Goal: Information Seeking & Learning: Learn about a topic

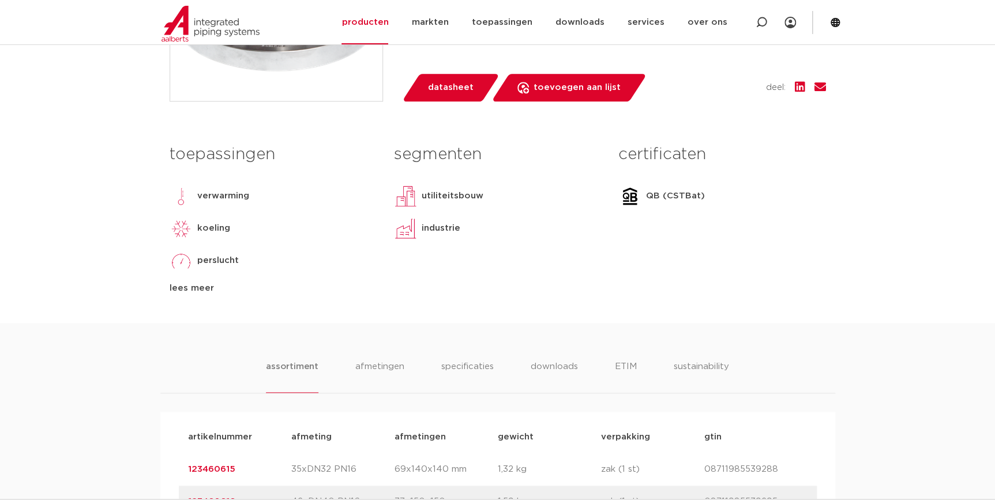
click at [804, 256] on div "certificaten QB (CSTBat) lees meer [PERSON_NAME]" at bounding box center [722, 216] width 224 height 157
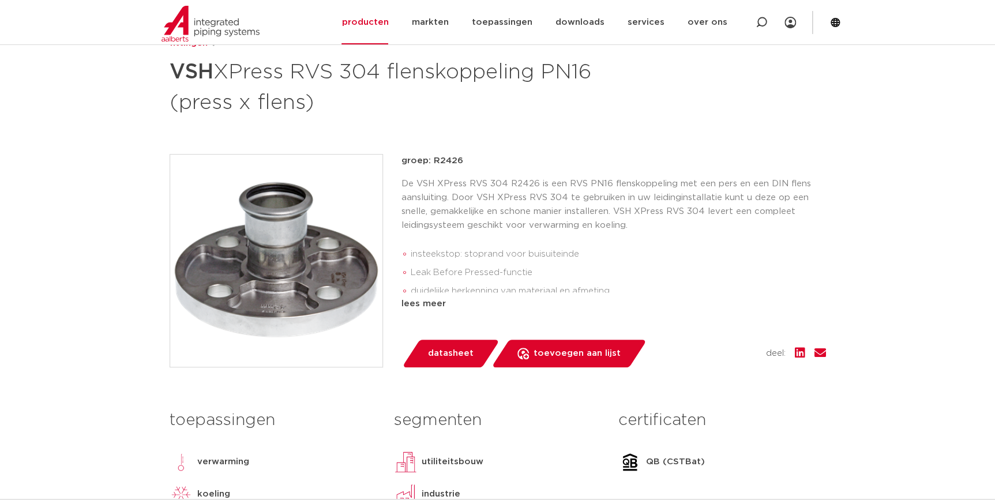
scroll to position [262, 0]
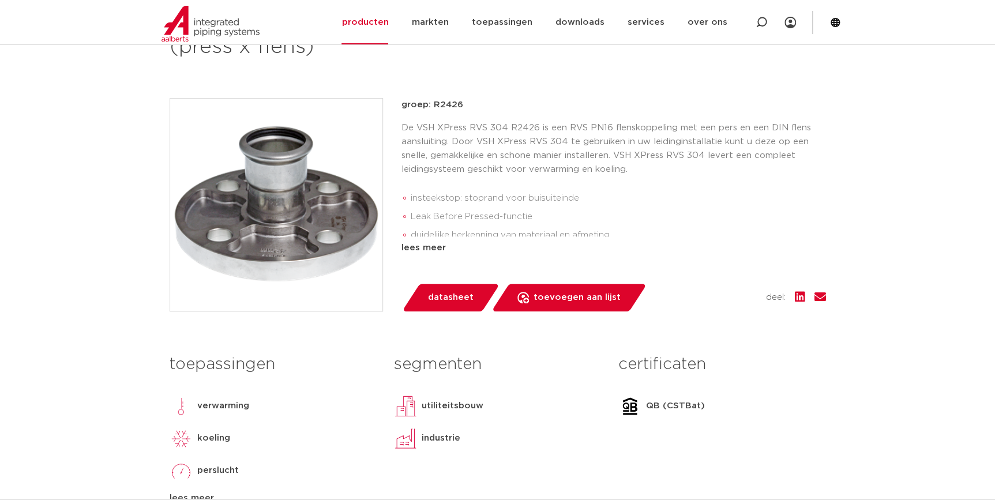
click at [432, 254] on div "groep: R2426 De VSH XPress RVS 304 R2426 is een RVS PN16 flenskoppeling met een…" at bounding box center [614, 204] width 425 height 213
click at [433, 250] on div "lees meer" at bounding box center [614, 248] width 425 height 14
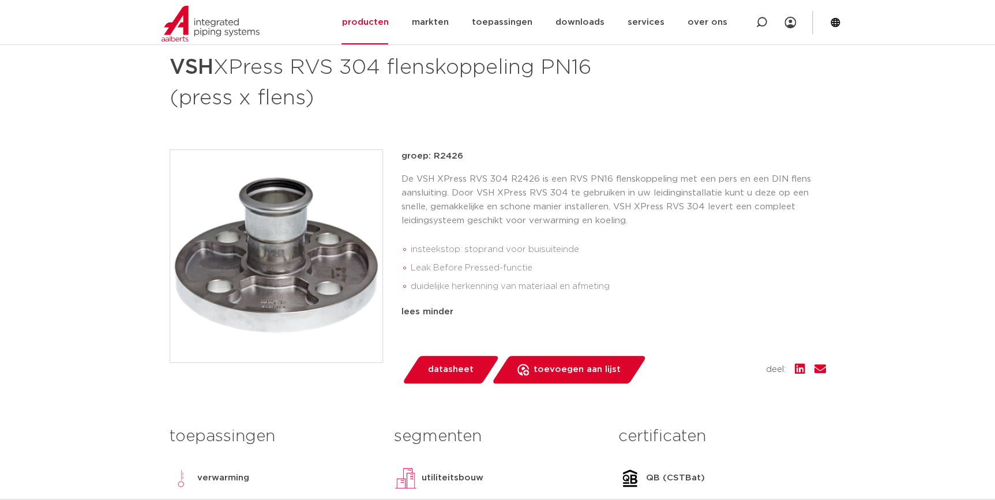
scroll to position [209, 0]
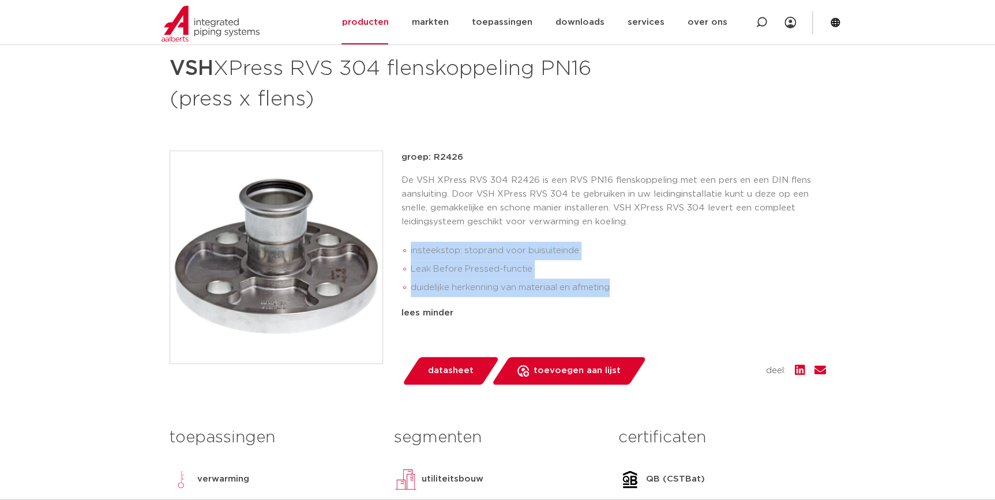
drag, startPoint x: 617, startPoint y: 287, endPoint x: 410, endPoint y: 252, distance: 210.0
click at [410, 252] on ul "insteekstop: stoprand voor buisuiteinde Leak Before Pressed-functie duidelijke …" at bounding box center [614, 269] width 425 height 65
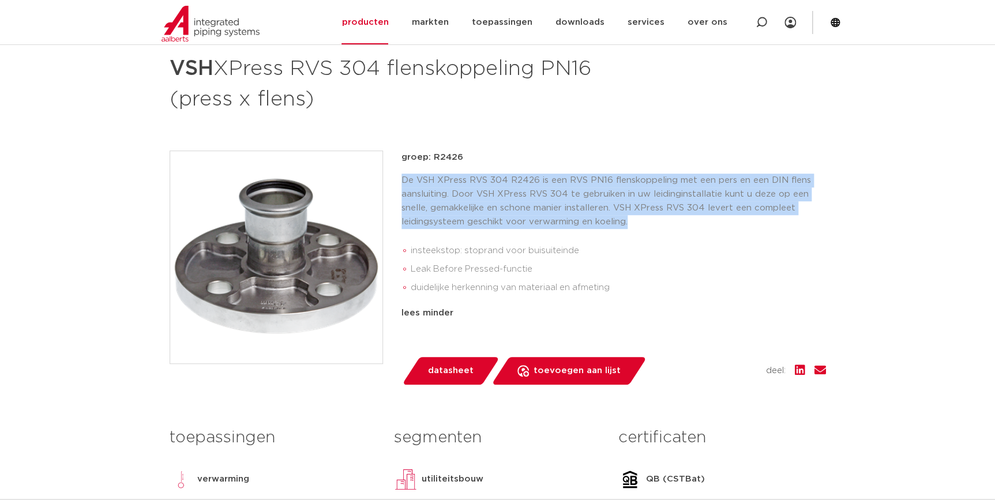
drag, startPoint x: 627, startPoint y: 226, endPoint x: 402, endPoint y: 179, distance: 230.4
click at [402, 179] on p "De VSH XPress RVS 304 R2426 is een RVS PN16 flenskoppeling met een pers en een …" at bounding box center [614, 201] width 425 height 55
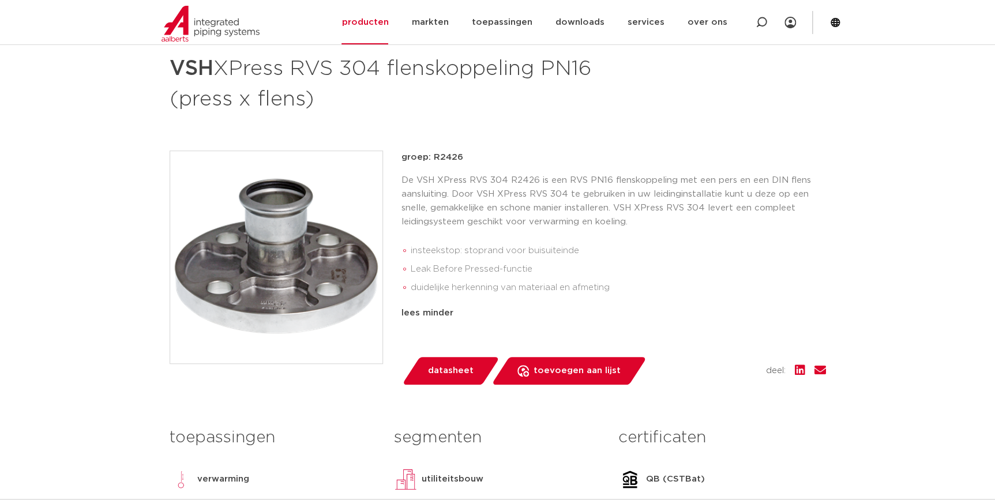
click at [646, 242] on li "insteekstop: stoprand voor buisuiteinde" at bounding box center [618, 251] width 415 height 18
drag, startPoint x: 583, startPoint y: 247, endPoint x: 411, endPoint y: 254, distance: 172.1
click at [411, 254] on li "insteekstop: stoprand voor buisuiteinde" at bounding box center [618, 251] width 415 height 18
drag, startPoint x: 594, startPoint y: 248, endPoint x: 409, endPoint y: 249, distance: 184.6
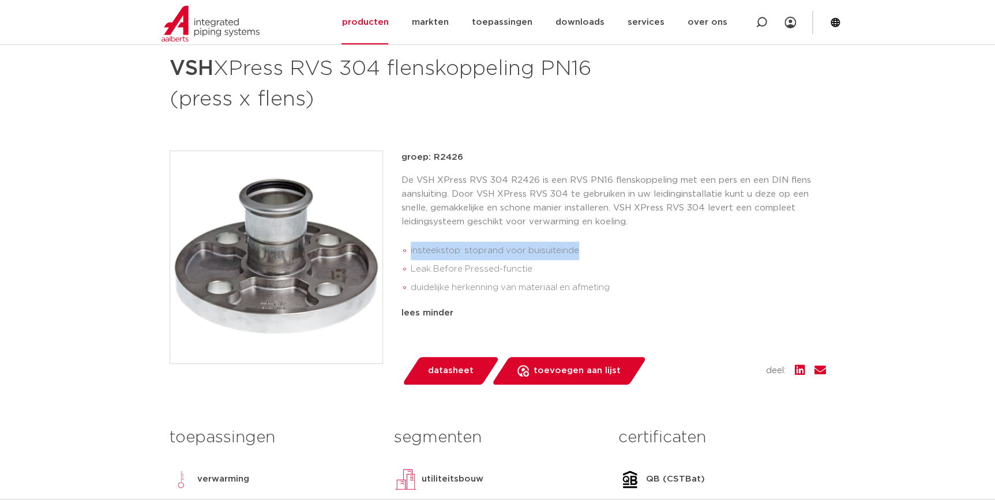
click at [409, 249] on ul "insteekstop: stoprand voor buisuiteinde Leak Before Pressed-functie duidelijke …" at bounding box center [614, 269] width 425 height 65
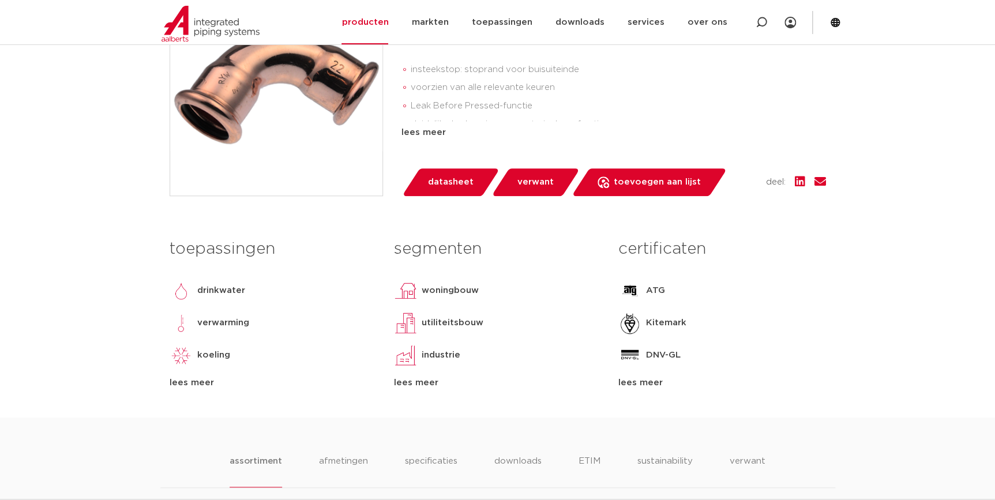
scroll to position [157, 0]
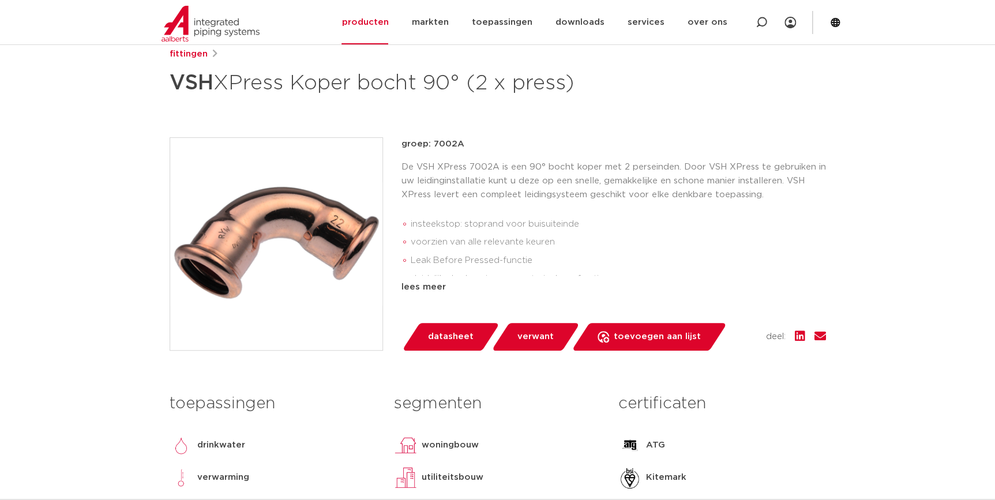
click at [612, 138] on p "groep: 7002A" at bounding box center [614, 144] width 425 height 14
